Goal: Find contact information: Find contact information

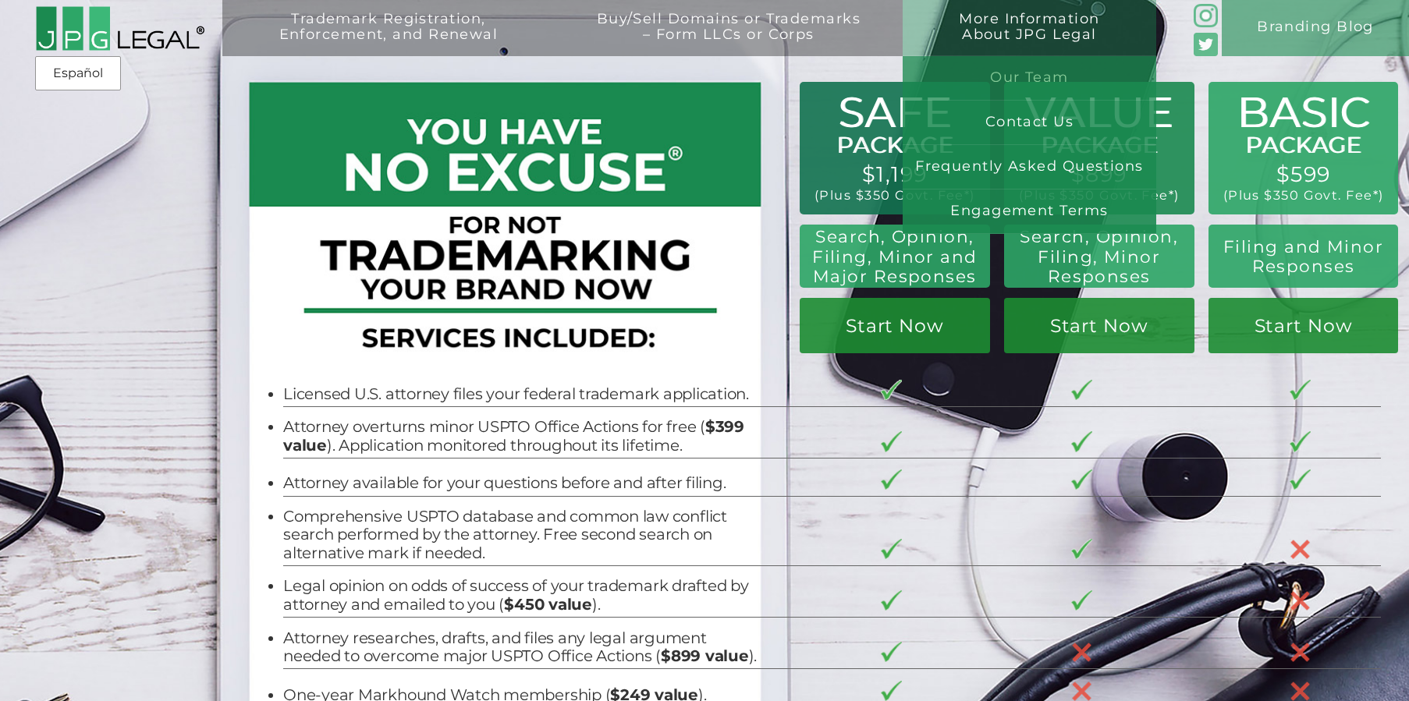
click at [1019, 88] on link "Our Team" at bounding box center [1030, 78] width 254 height 44
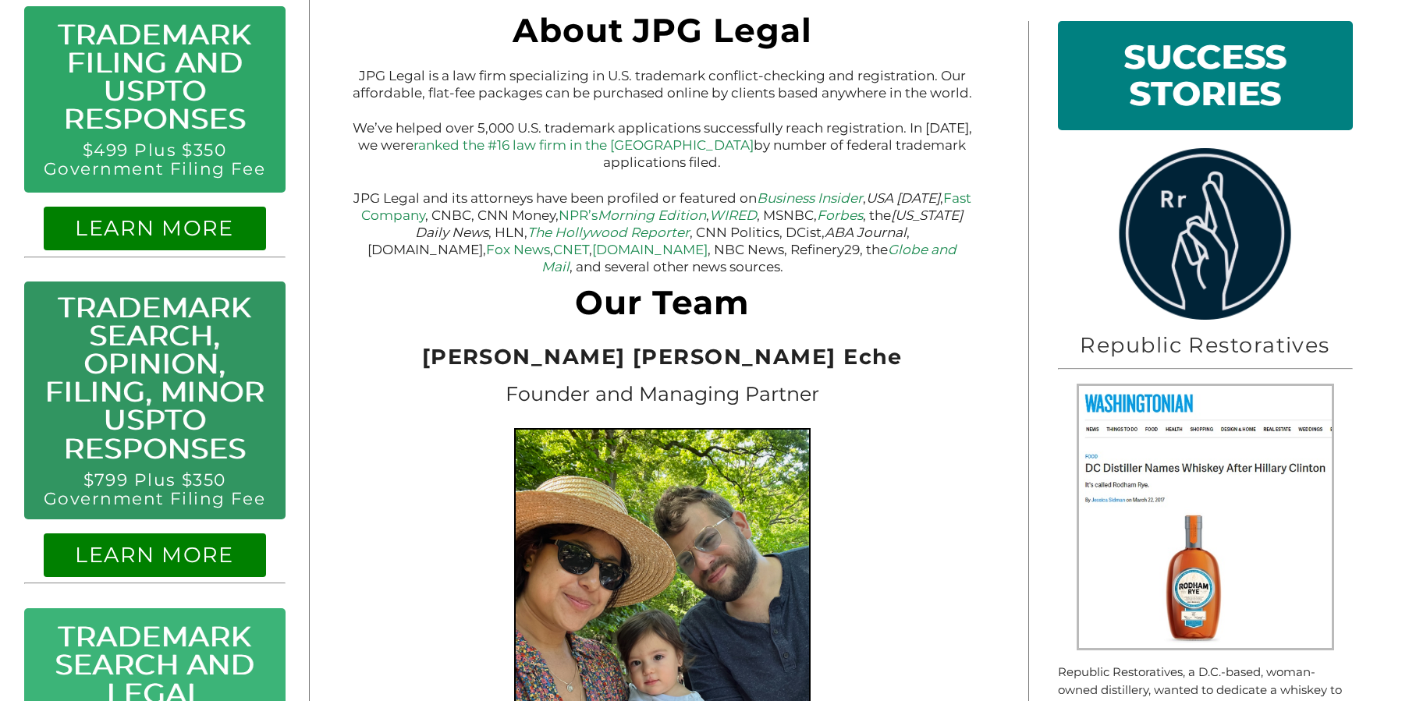
scroll to position [411, 0]
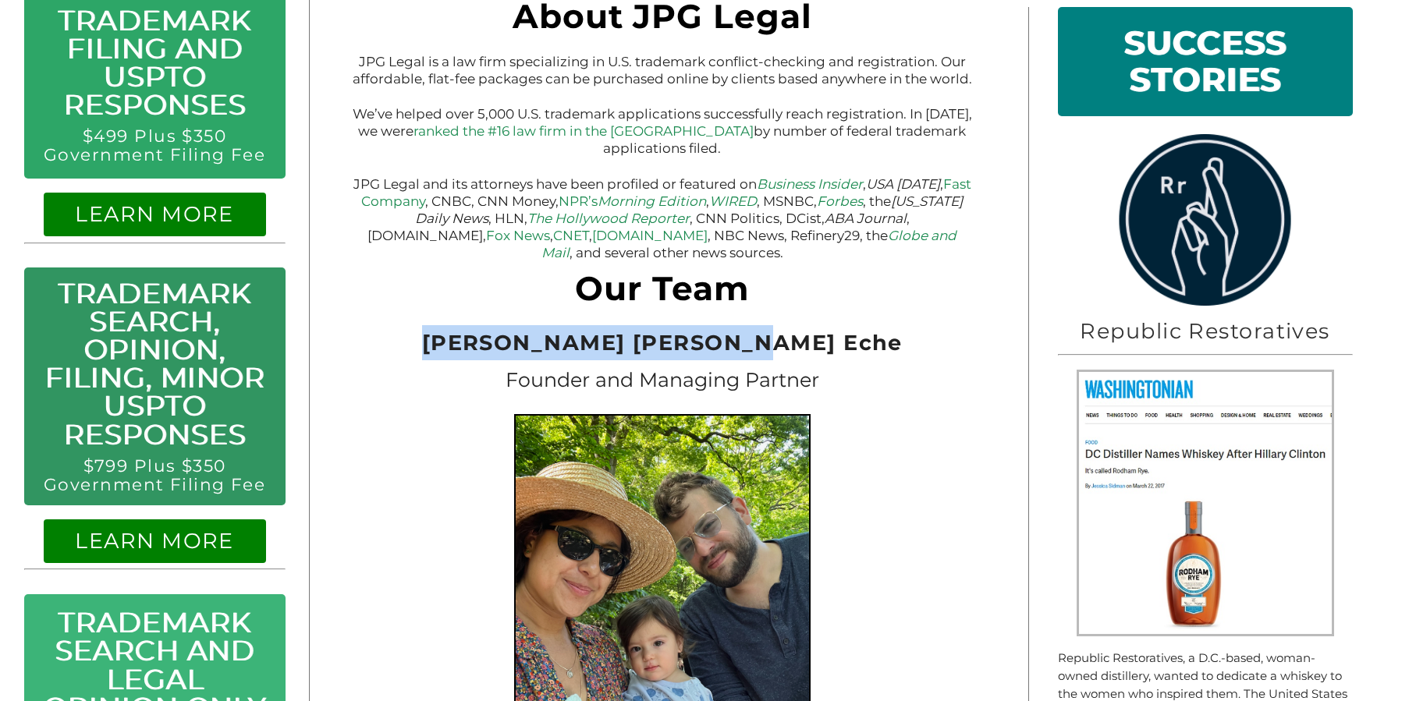
drag, startPoint x: 508, startPoint y: 350, endPoint x: 814, endPoint y: 350, distance: 306.6
click at [814, 350] on span "Jeremy Peter Green Eche" at bounding box center [662, 343] width 481 height 26
copy span "Jeremy Peter Green Eche"
